Goal: Information Seeking & Learning: Learn about a topic

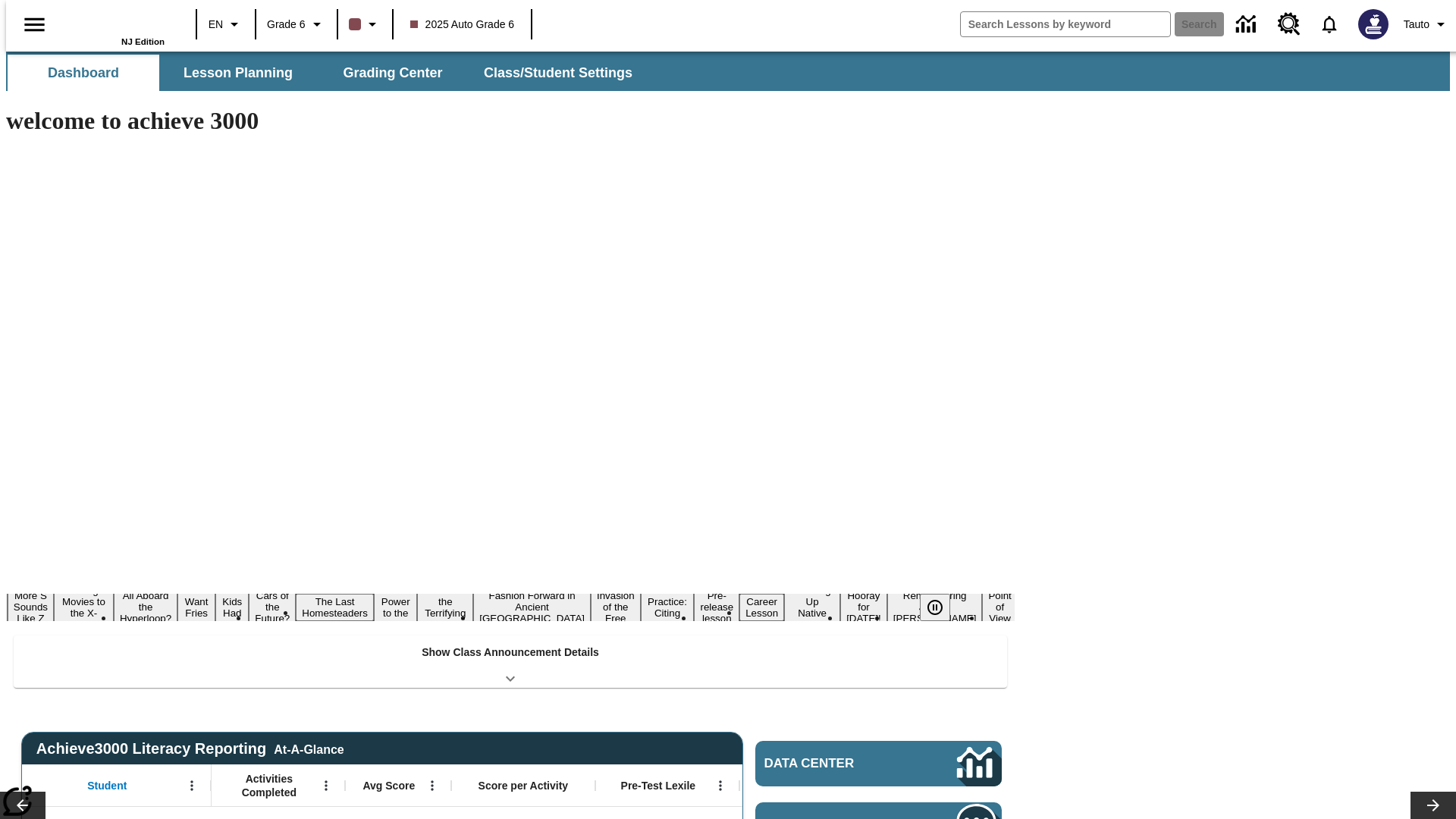
type input "-1"
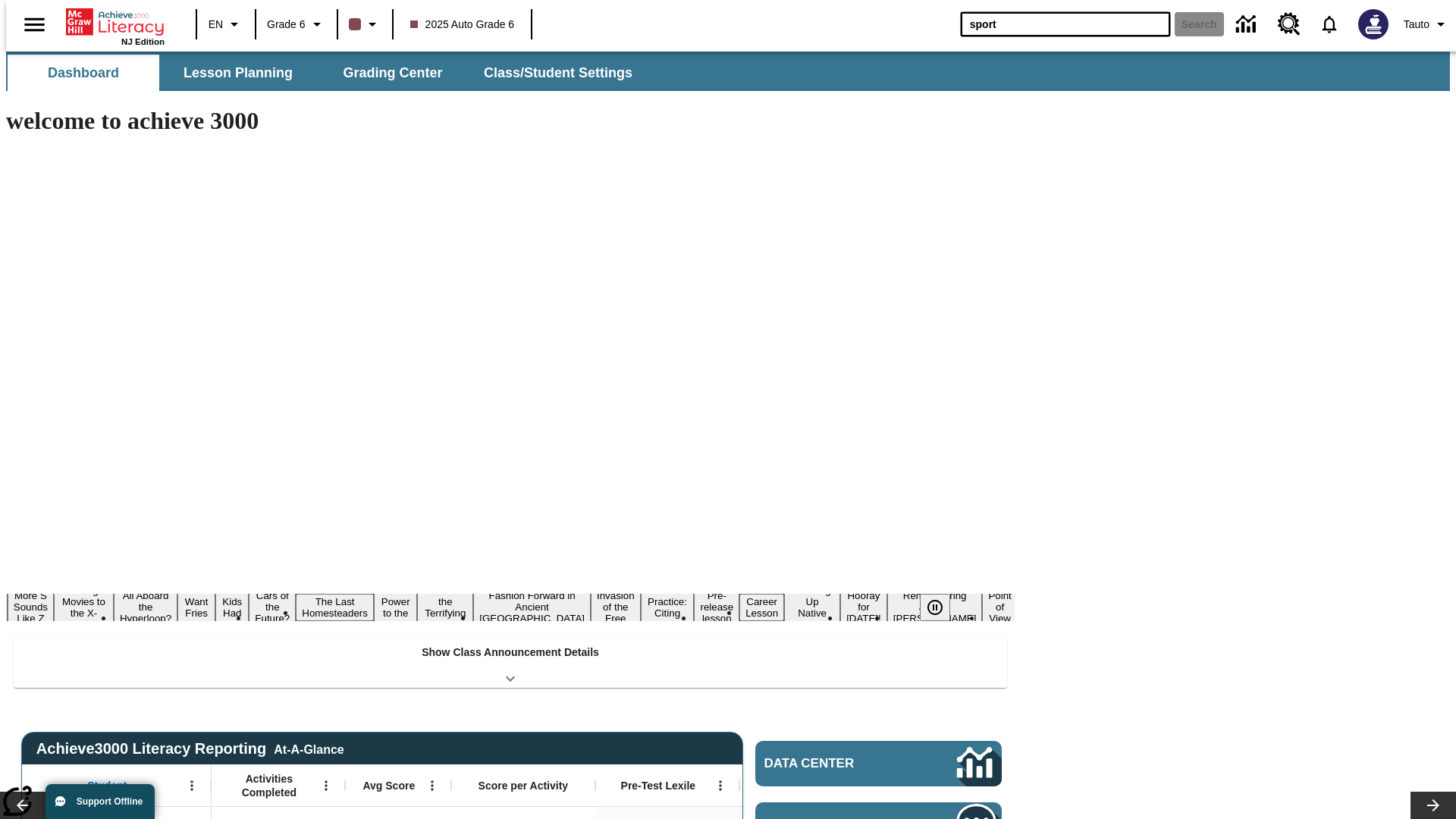
type input "sport"
click at [1190, 25] on button "Search" at bounding box center [1200, 24] width 49 height 25
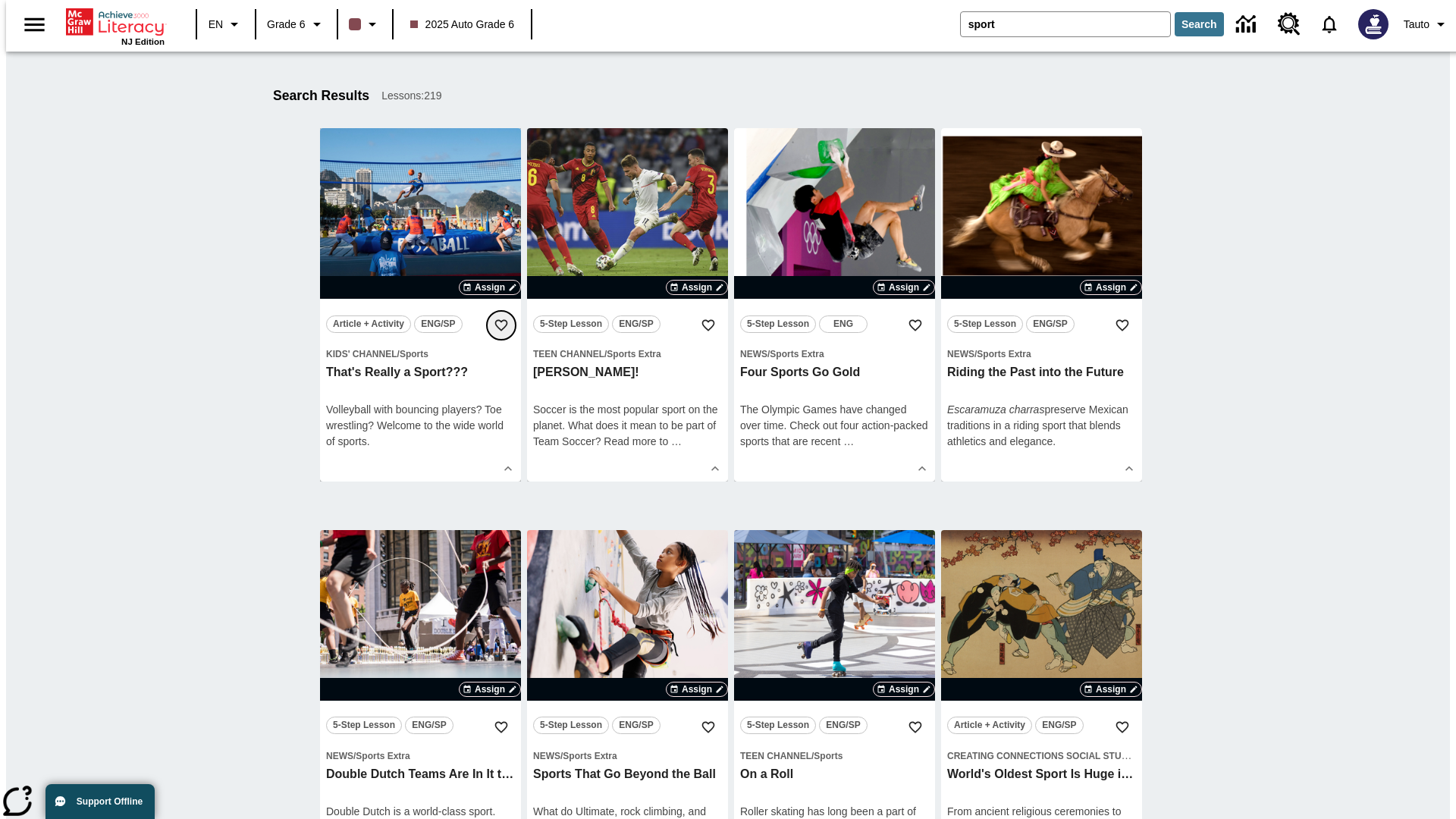
click at [501, 325] on icon "Add to Favorites" at bounding box center [501, 324] width 15 height 15
